Goal: Task Accomplishment & Management: Use online tool/utility

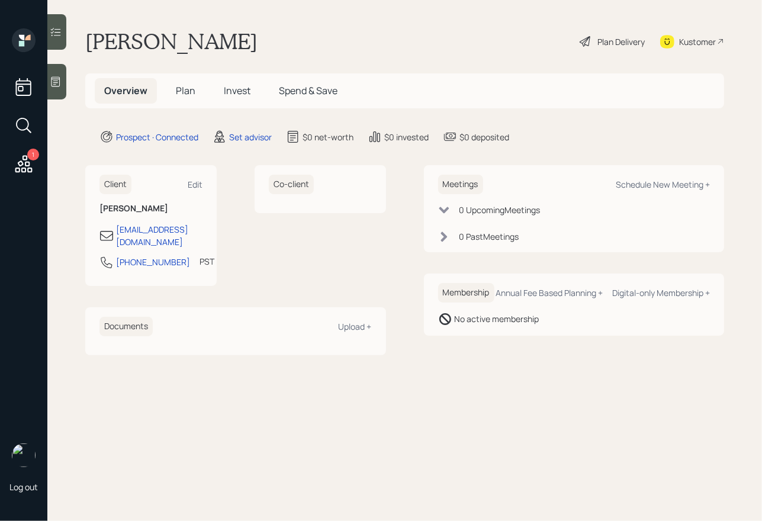
click at [49, 80] on div at bounding box center [56, 82] width 19 height 36
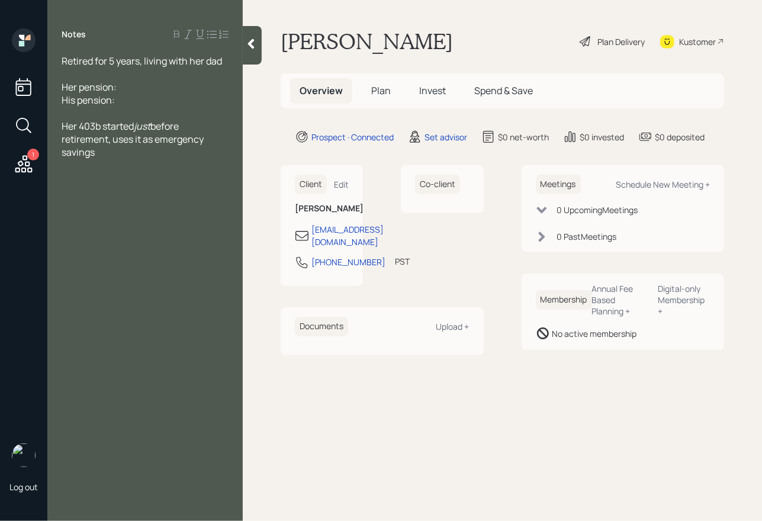
drag, startPoint x: 117, startPoint y: 155, endPoint x: 50, endPoint y: 97, distance: 89.0
click at [50, 97] on div "Retired for 5 years, living with her dad Her pension: His pension: Her 403b sta…" at bounding box center [144, 106] width 195 height 104
click at [149, 155] on div "Her 403b started just before retirement, uses it as emergency savings" at bounding box center [145, 139] width 167 height 39
click at [258, 50] on div at bounding box center [252, 45] width 19 height 38
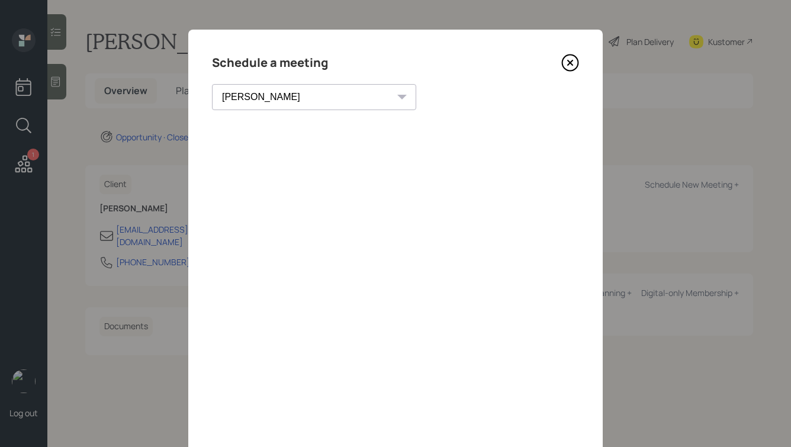
select select "round-[PERSON_NAME]"
click at [561, 65] on div "Schedule a meeting" at bounding box center [395, 62] width 367 height 19
click at [565, 65] on icon at bounding box center [570, 63] width 18 height 18
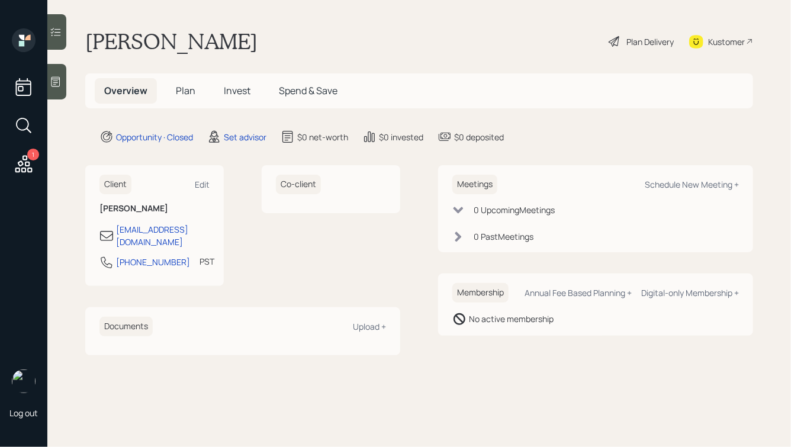
click at [291, 48] on div "Melanie Tittle Plan Delivery Kustomer" at bounding box center [419, 41] width 668 height 26
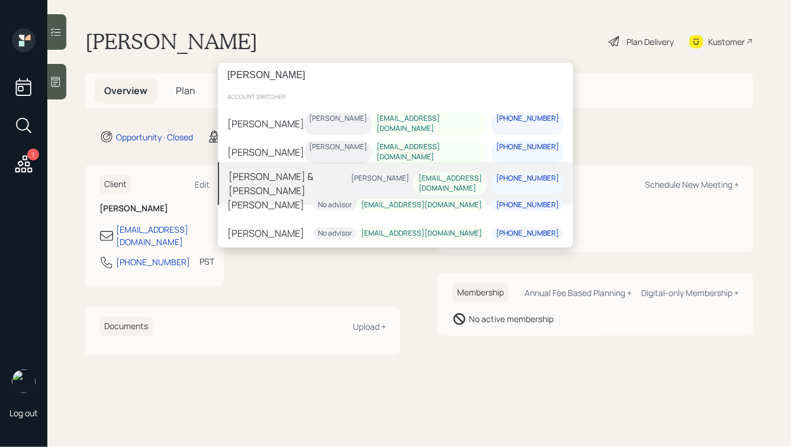
type input "Mire"
click at [315, 172] on div "Henry & Lynette Mire" at bounding box center [288, 183] width 118 height 28
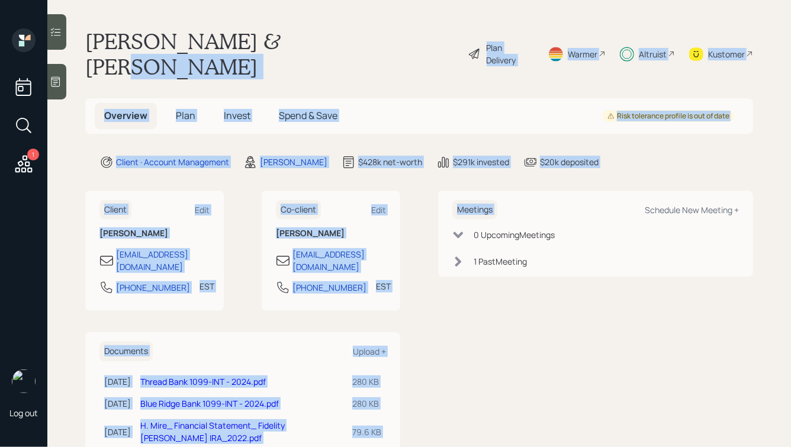
drag, startPoint x: 609, startPoint y: 150, endPoint x: 353, endPoint y: 37, distance: 279.7
click at [355, 37] on main "[PERSON_NAME] & [PERSON_NAME] Plan Delivery Warmer Altruist Kustomer Overview P…" at bounding box center [419, 223] width 744 height 447
click at [353, 37] on div "[PERSON_NAME] & [PERSON_NAME] Plan Delivery Warmer Altruist Kustomer" at bounding box center [419, 53] width 668 height 51
